Goal: Find specific page/section: Find specific page/section

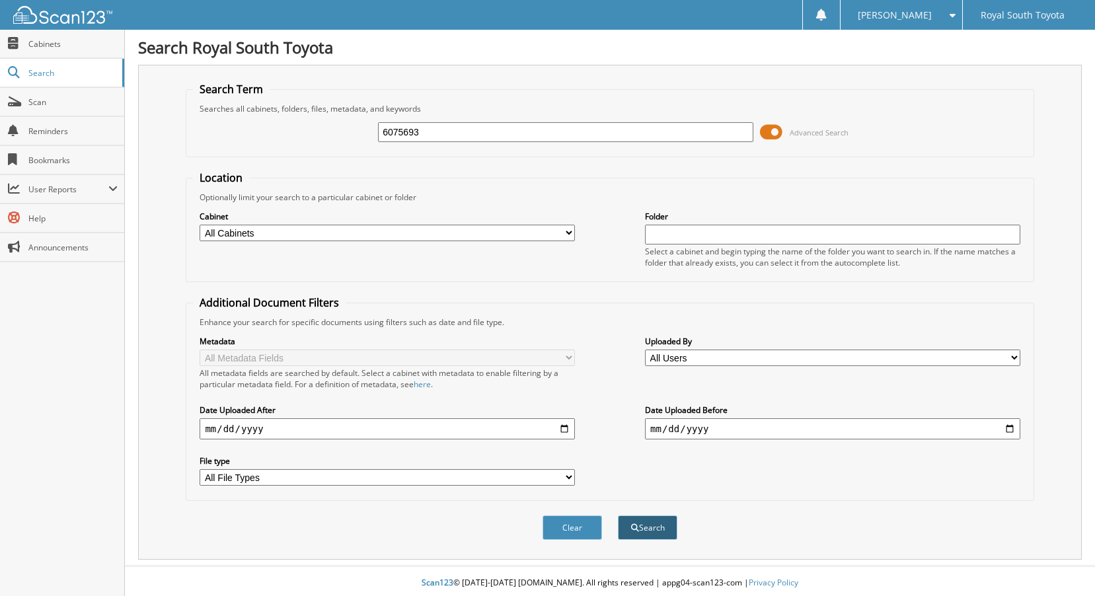
type input "6075693"
click at [660, 520] on button "Search" at bounding box center [647, 528] width 59 height 24
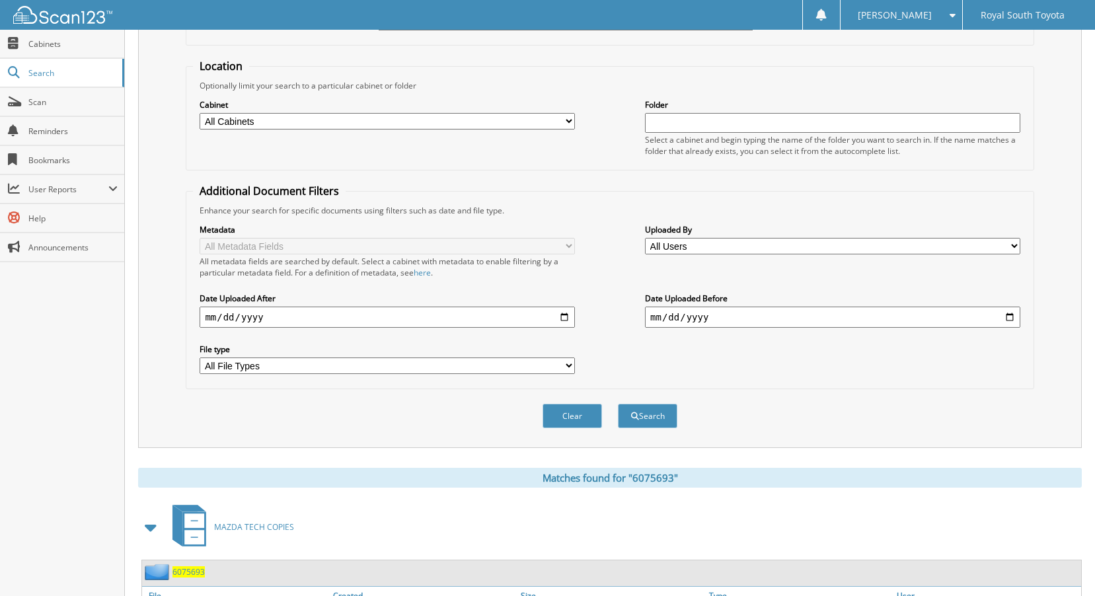
scroll to position [216, 0]
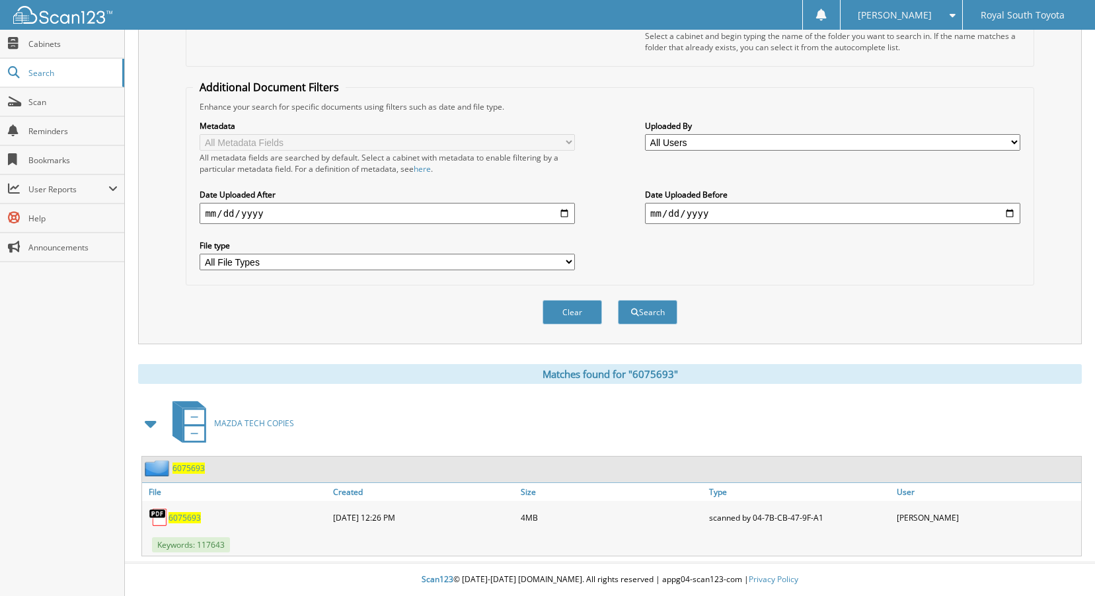
click at [186, 514] on span "6075693" at bounding box center [185, 517] width 32 height 11
